Goal: Task Accomplishment & Management: Use online tool/utility

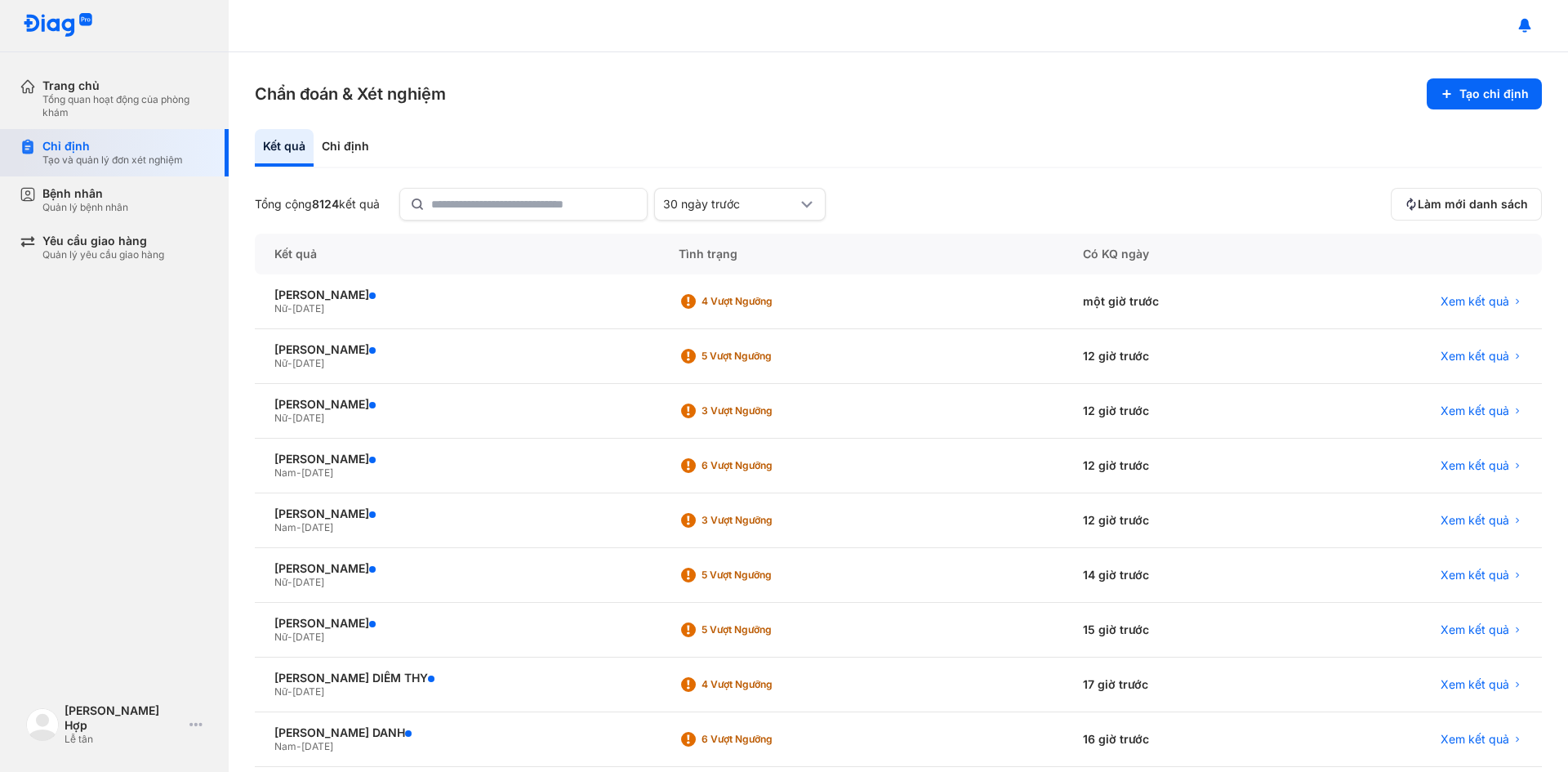
click at [104, 151] on div "Chỉ định" at bounding box center [113, 145] width 140 height 15
click at [528, 190] on input "text" at bounding box center [534, 205] width 204 height 29
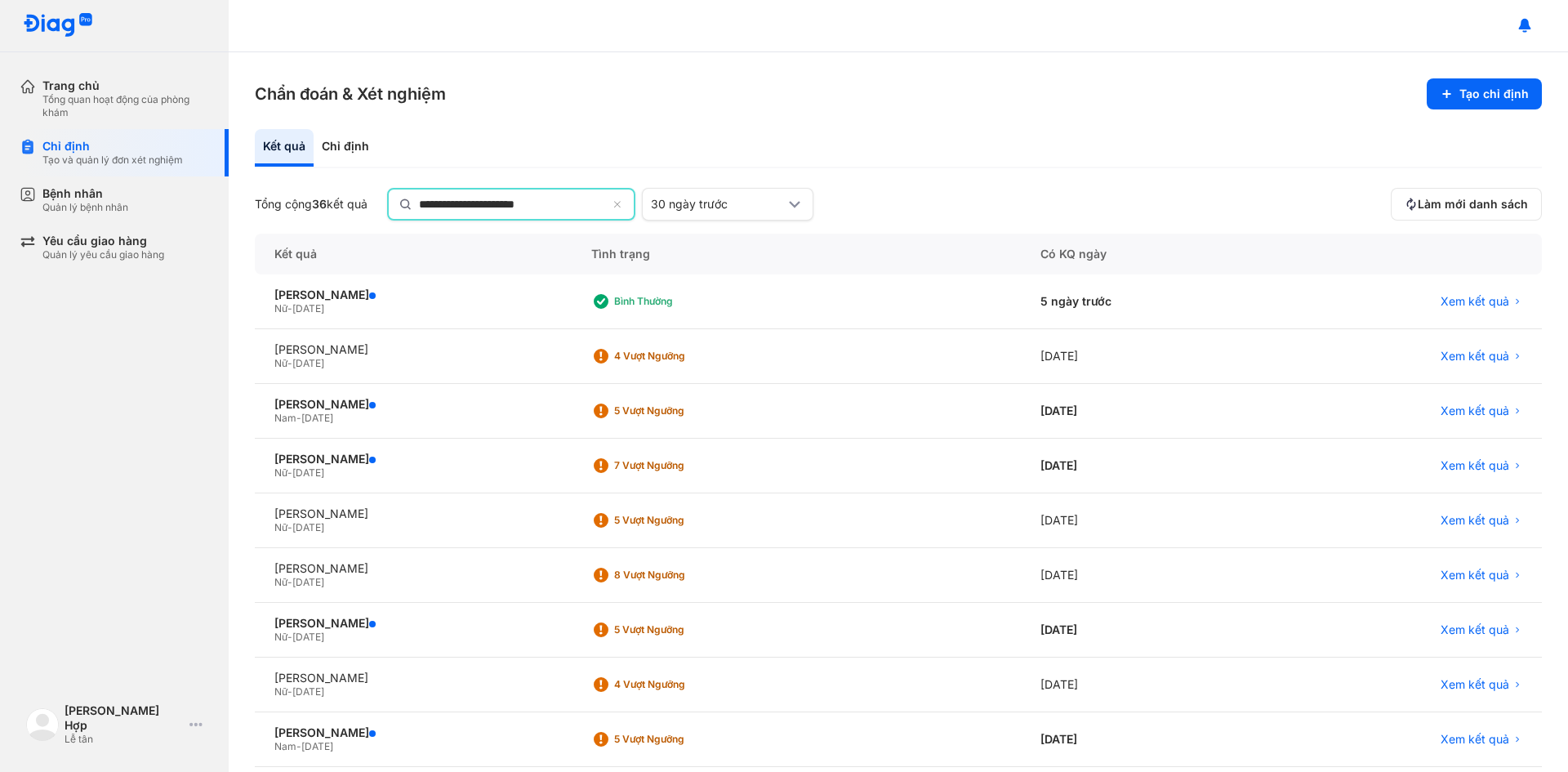
type input "**********"
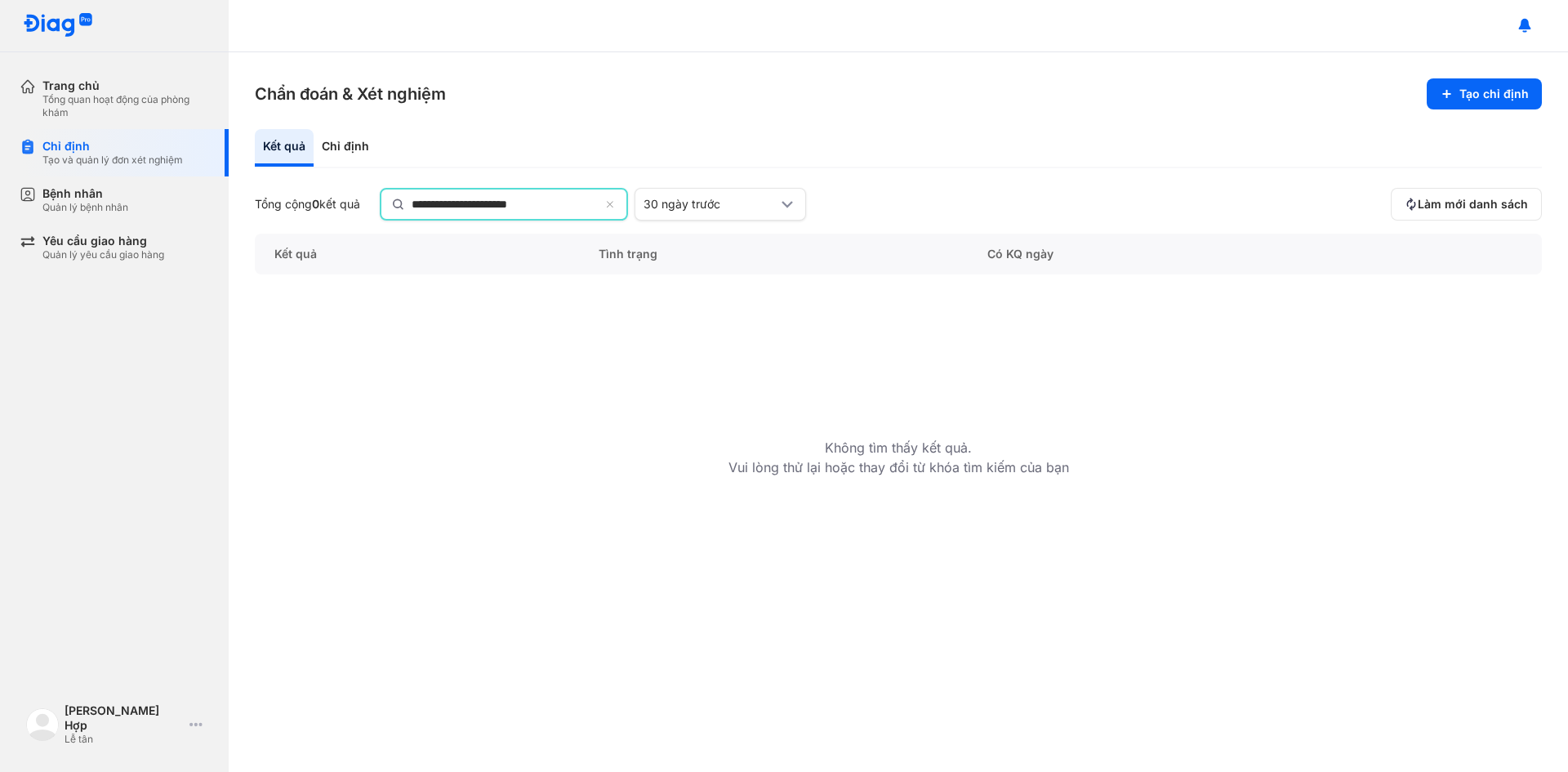
click at [445, 213] on input "**********" at bounding box center [506, 205] width 188 height 29
